Goal: Book appointment/travel/reservation

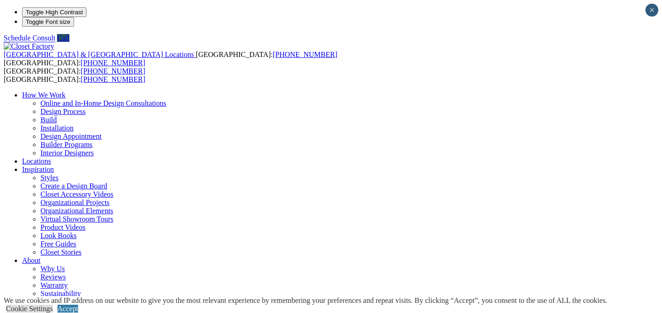
click at [102, 132] on link "Design Appointment" at bounding box center [70, 136] width 61 height 8
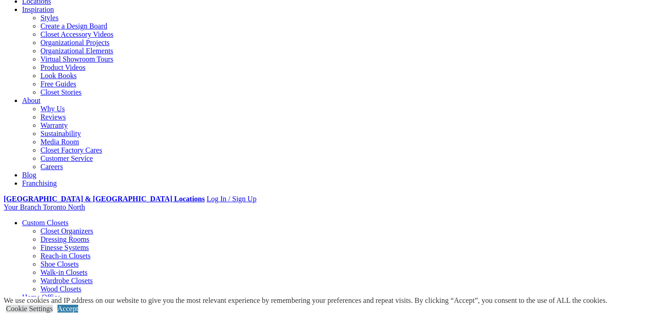
scroll to position [162, 0]
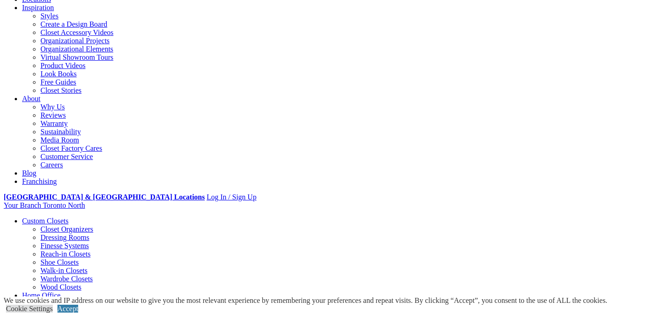
select select "**"
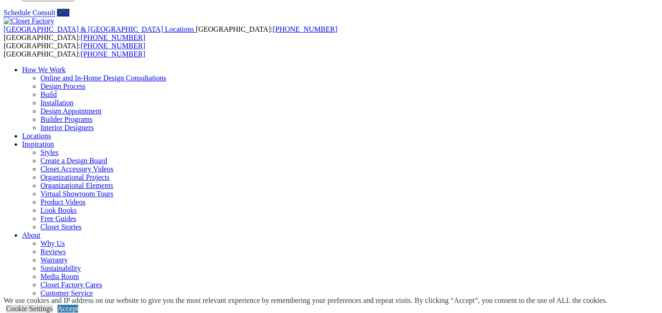
scroll to position [0, 0]
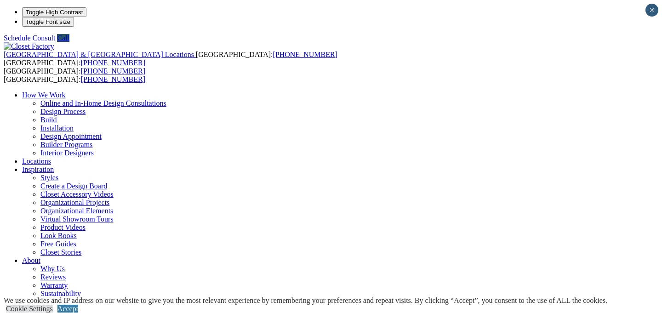
select select "**"
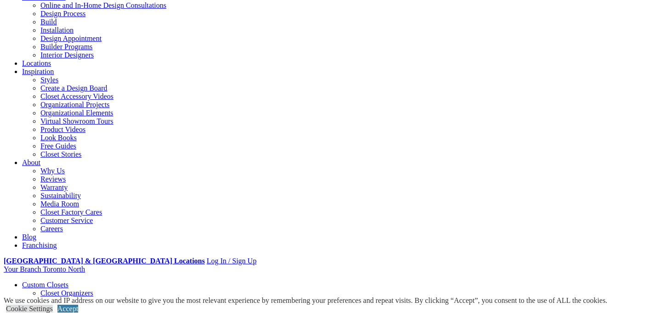
scroll to position [98, 0]
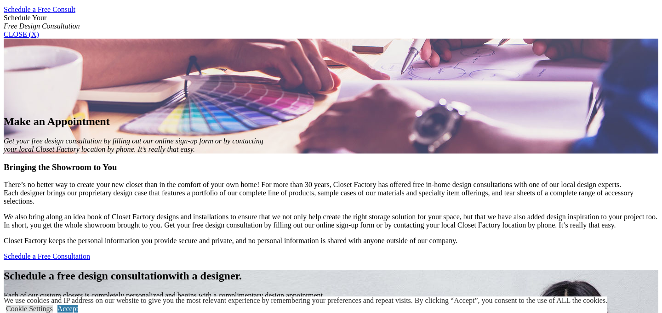
scroll to position [615, 0]
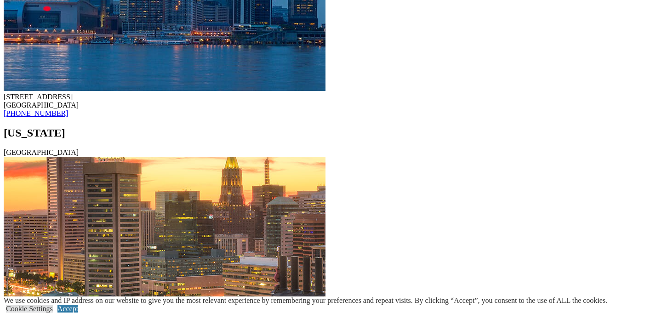
scroll to position [9563, 0]
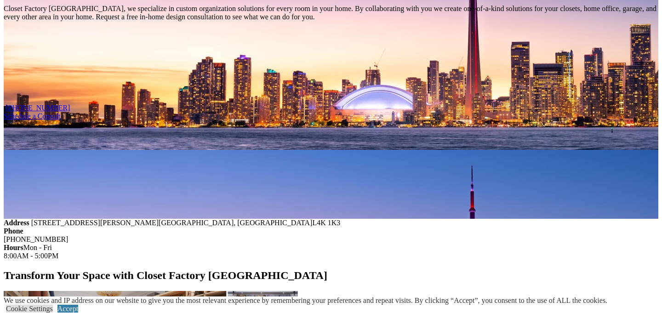
scroll to position [776, 0]
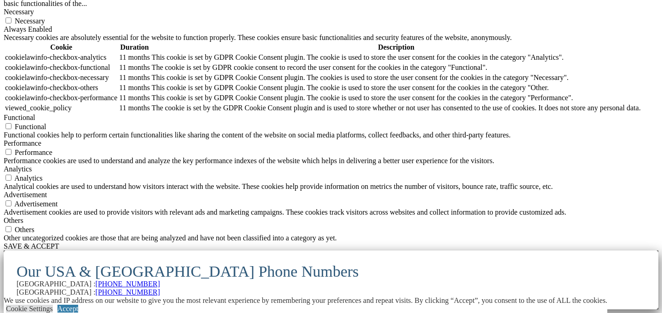
scroll to position [9563, 0]
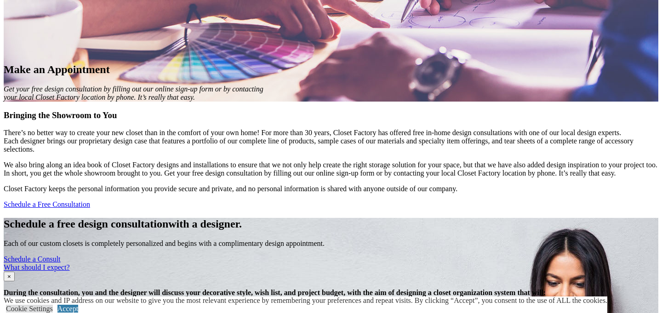
scroll to position [615, 0]
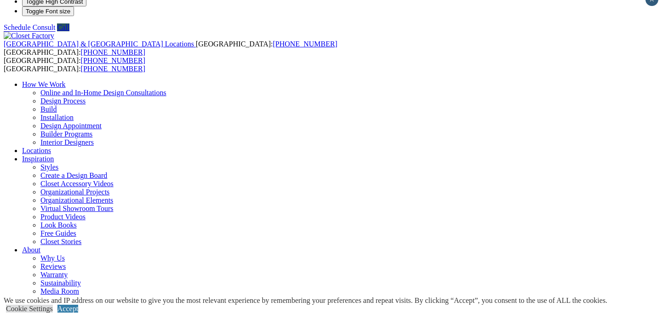
scroll to position [13, 0]
